Goal: Transaction & Acquisition: Purchase product/service

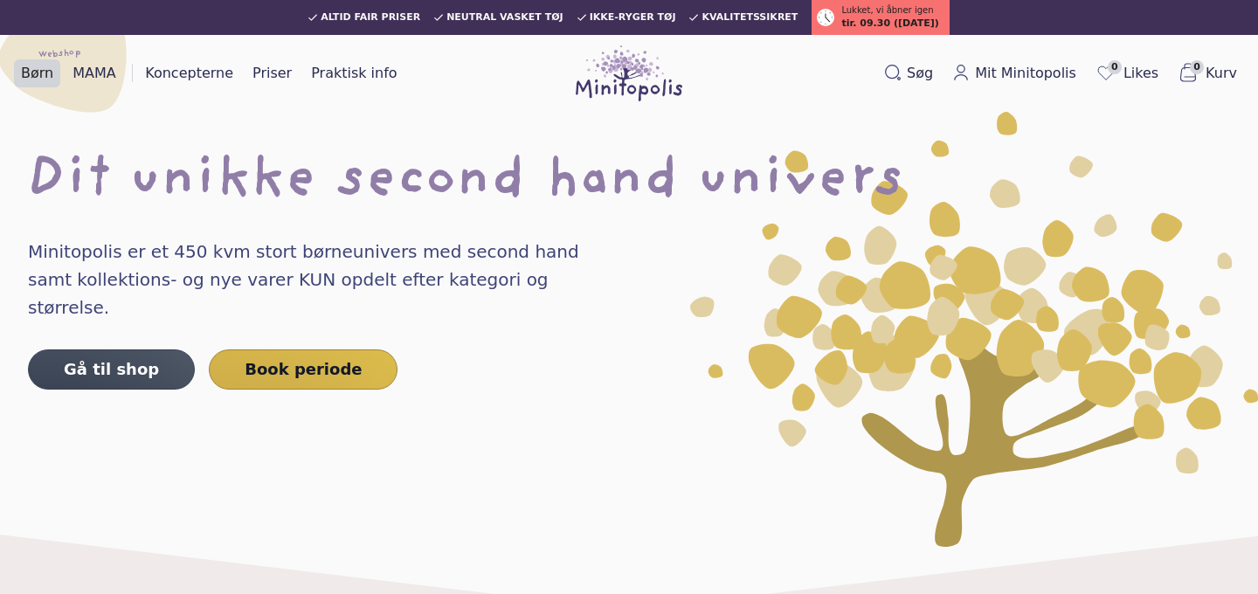
click at [38, 77] on link "Børn" at bounding box center [37, 73] width 46 height 28
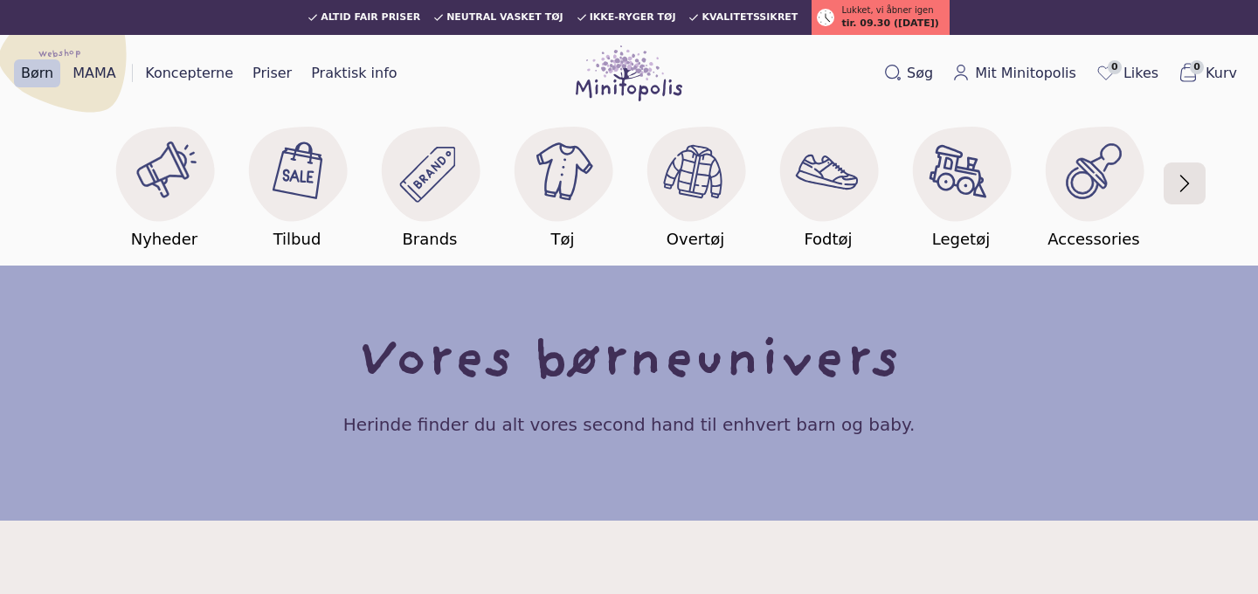
click at [1174, 180] on button "button" at bounding box center [1184, 183] width 37 height 102
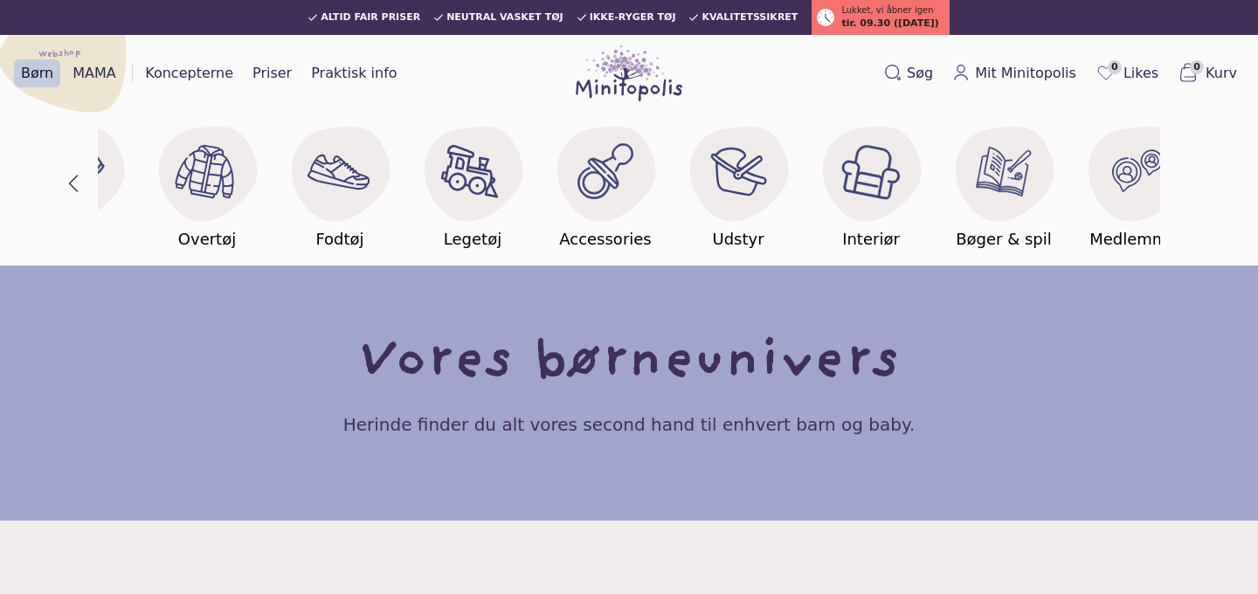
scroll to position [0, 531]
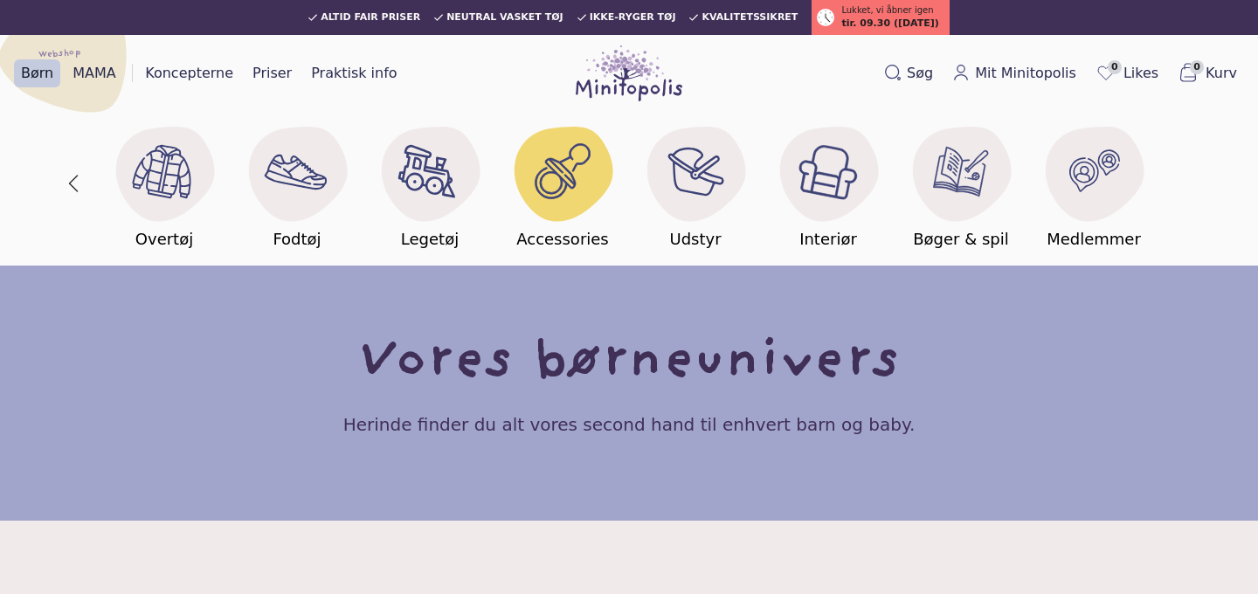
click at [569, 175] on image at bounding box center [563, 171] width 56 height 56
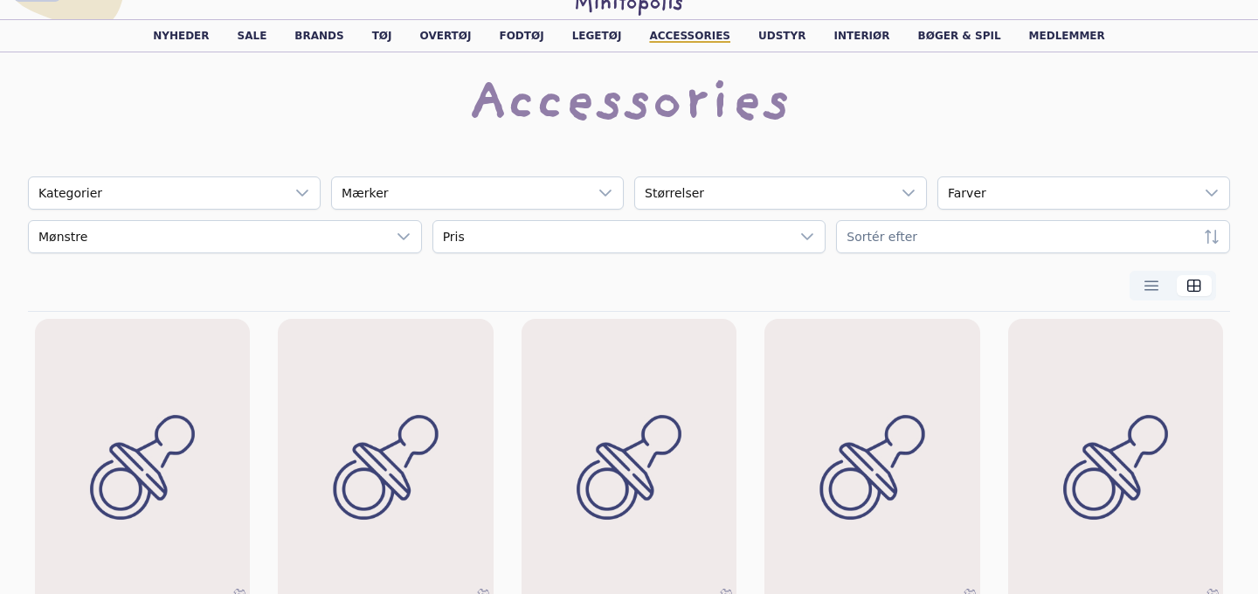
scroll to position [73, 0]
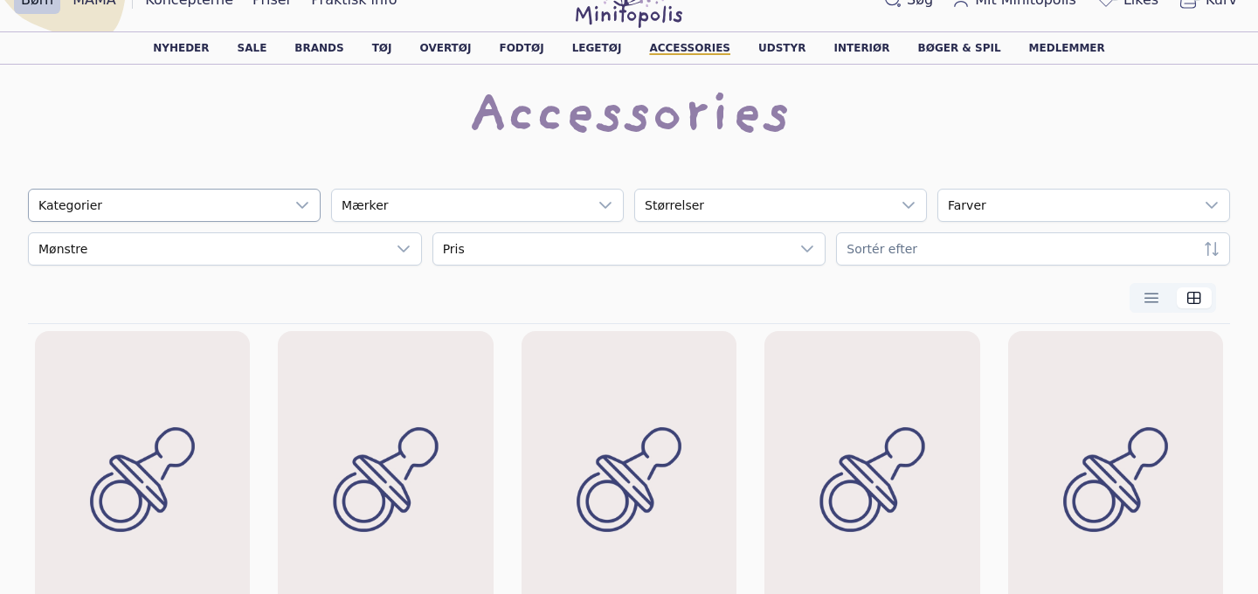
click at [190, 209] on div "empty" at bounding box center [157, 205] width 256 height 31
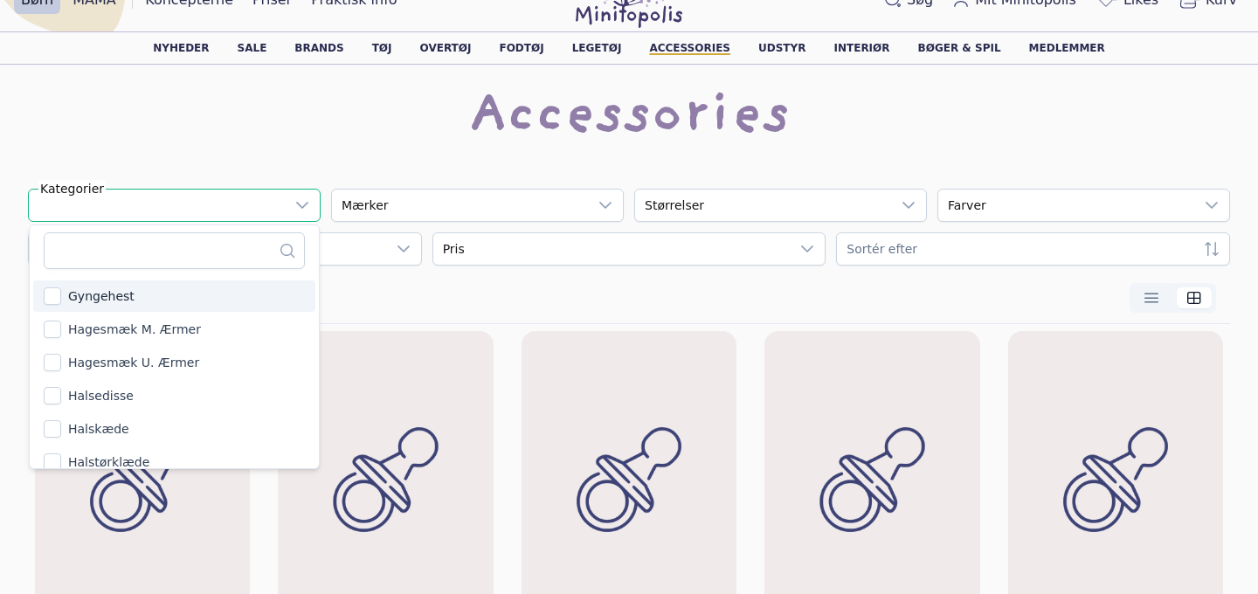
scroll to position [7438, 0]
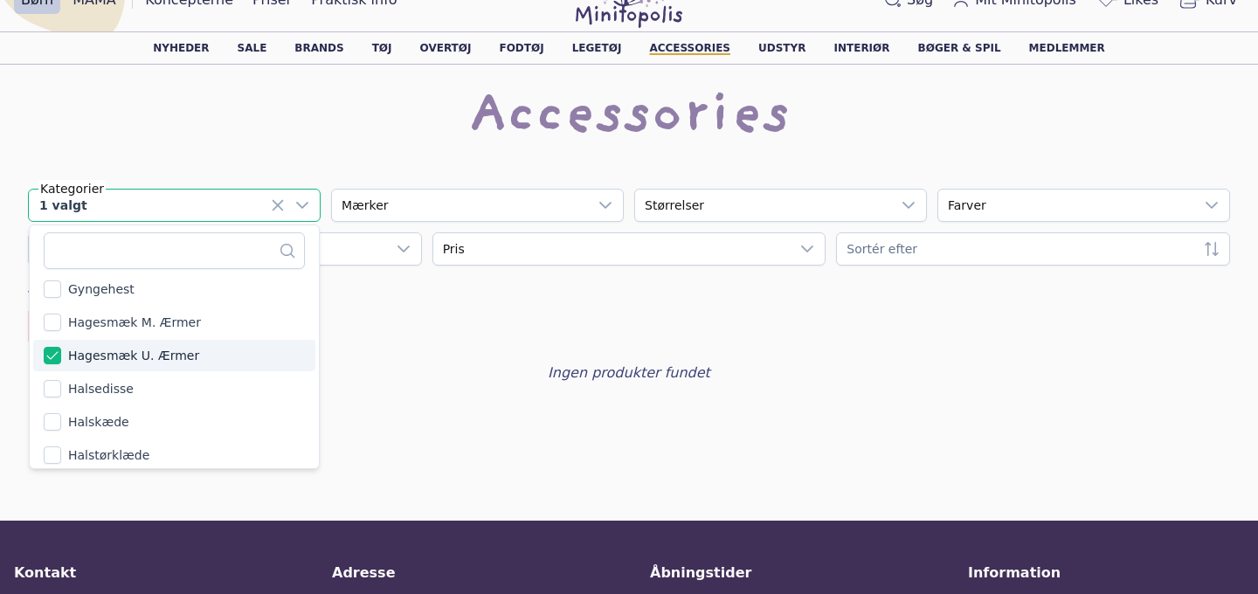
click at [318, 217] on div at bounding box center [302, 205] width 35 height 31
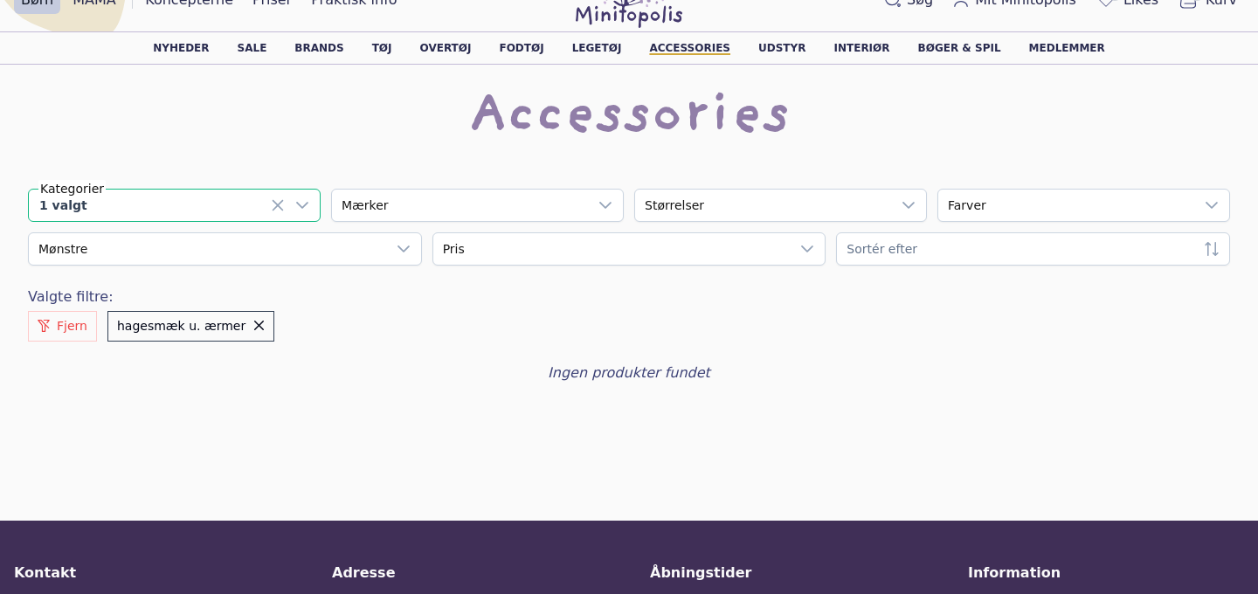
scroll to position [0, 0]
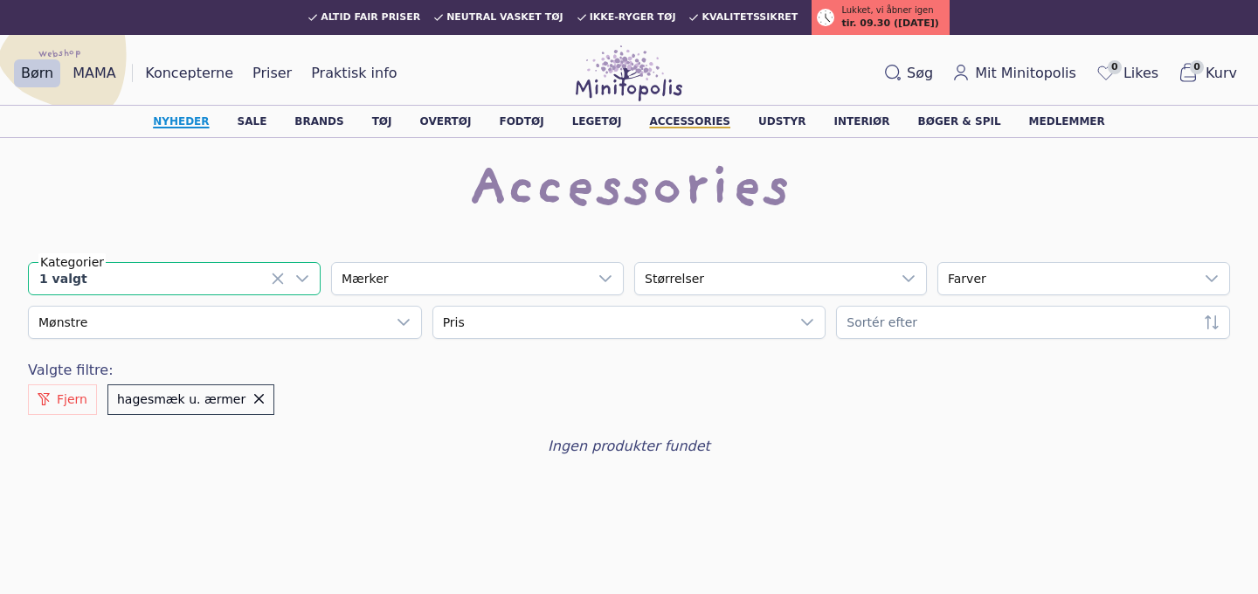
click at [204, 121] on link "Nyheder" at bounding box center [181, 121] width 56 height 10
